Goal: Transaction & Acquisition: Subscribe to service/newsletter

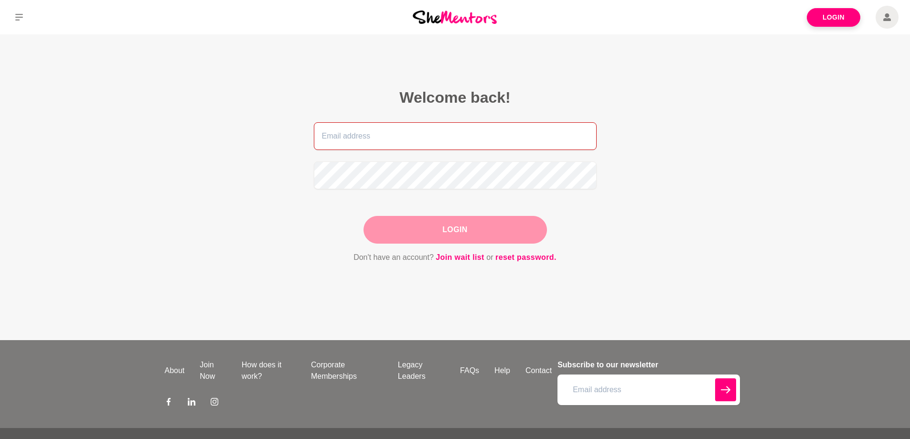
type input "[EMAIL_ADDRESS][DOMAIN_NAME]"
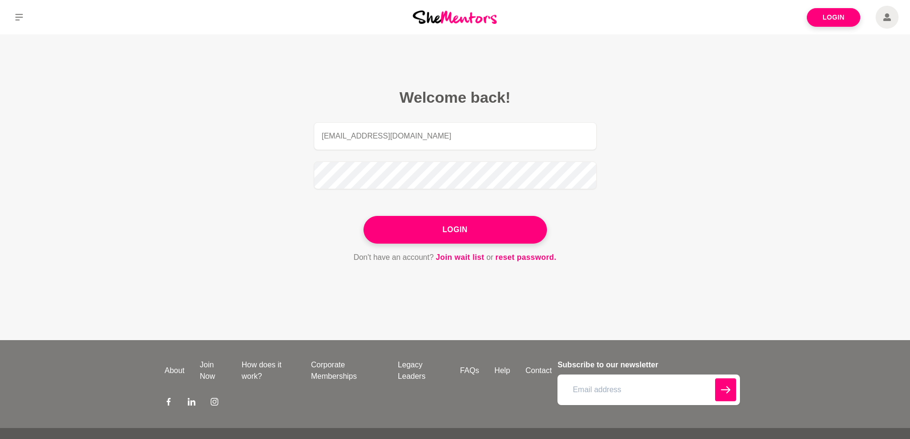
click at [431, 223] on div "Login" at bounding box center [456, 230] width 184 height 28
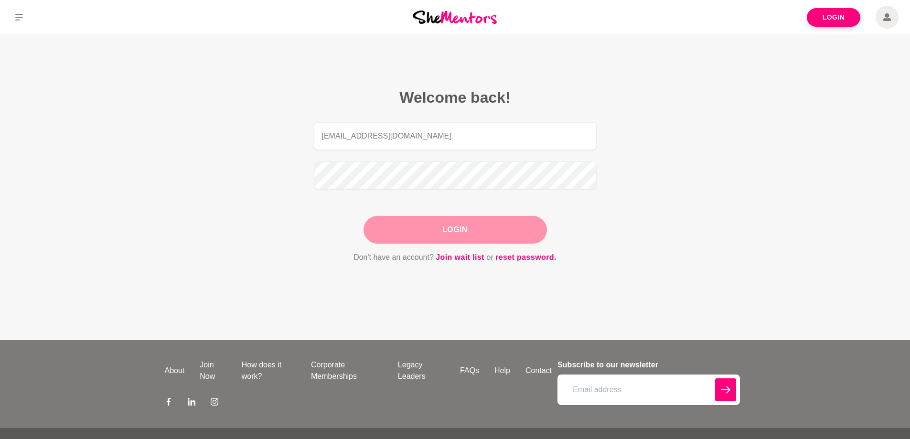
click at [466, 232] on button "Login" at bounding box center [456, 230] width 184 height 28
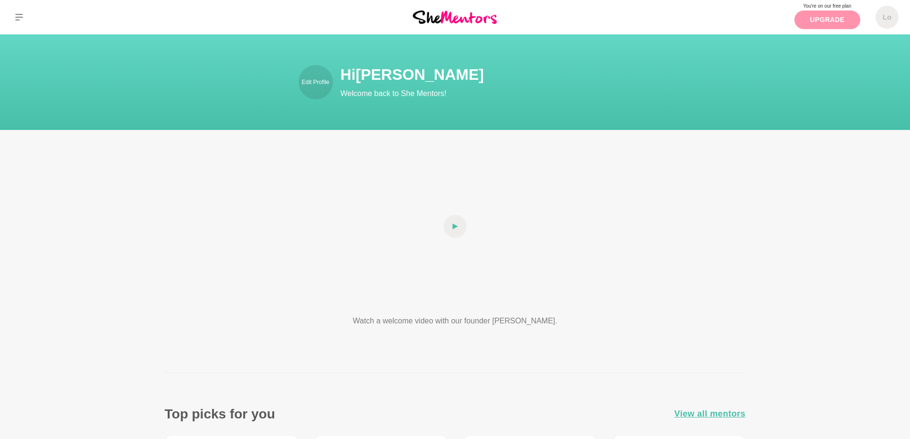
click at [819, 17] on link "Upgrade" at bounding box center [828, 20] width 66 height 19
